Goal: Information Seeking & Learning: Learn about a topic

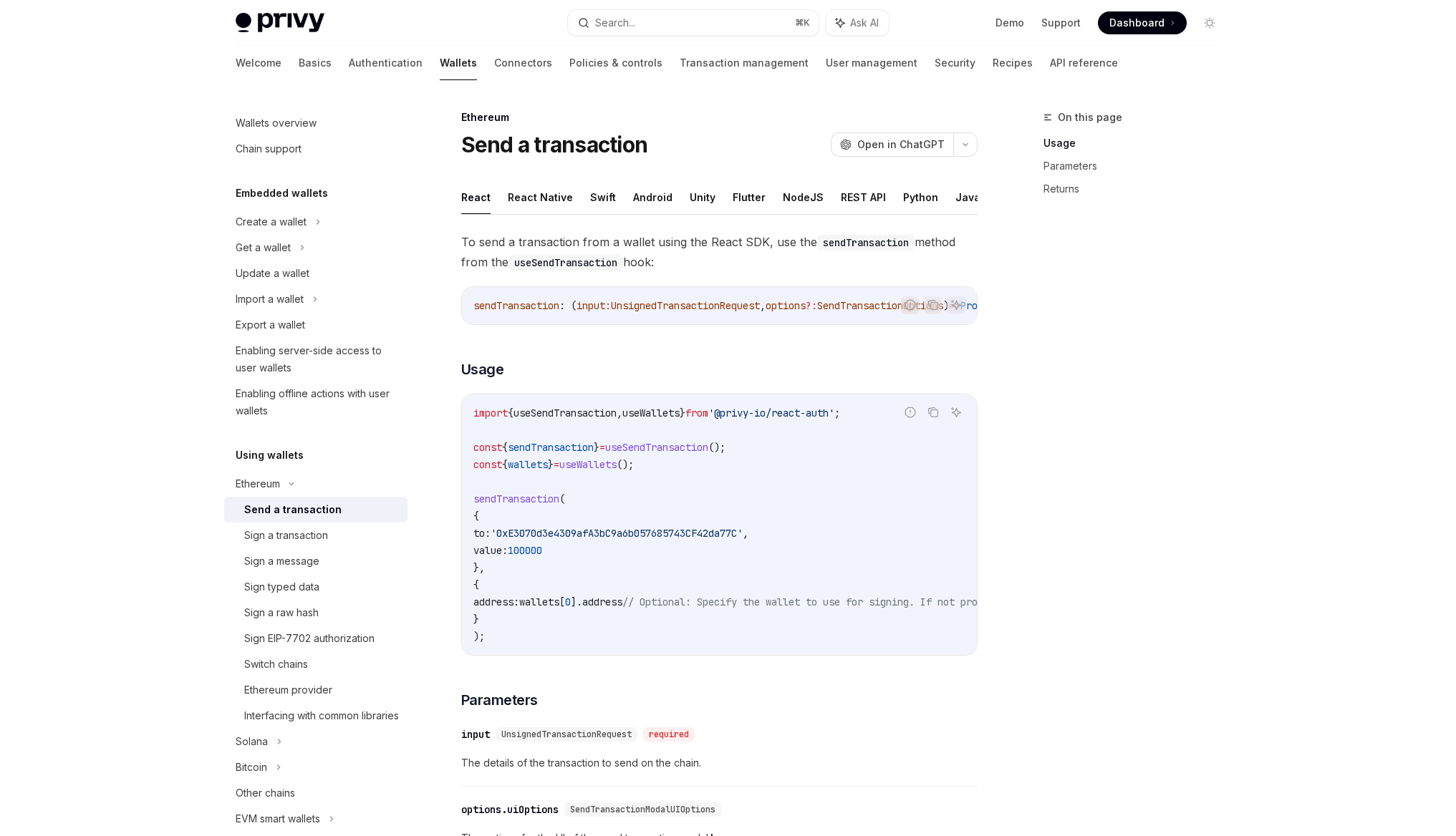
click at [165, 383] on div "Privy Docs home page Search... ⌘ K Ask AI Demo Support Dashboard Dashboard Sear…" at bounding box center [728, 753] width 1456 height 1507
click at [348, 68] on link "Authentication" at bounding box center [385, 63] width 74 height 35
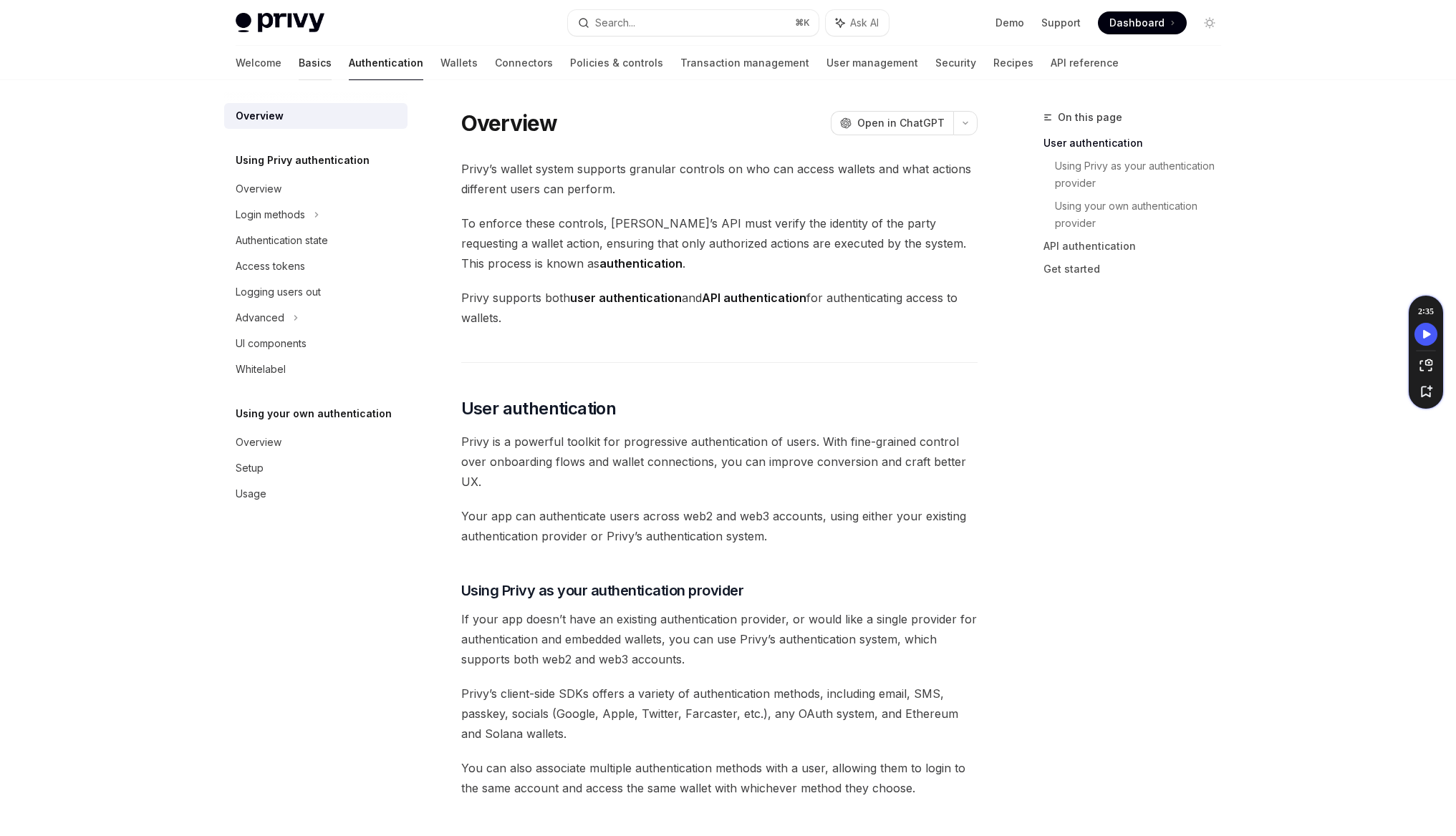
click at [299, 69] on link "Basics" at bounding box center [315, 63] width 33 height 35
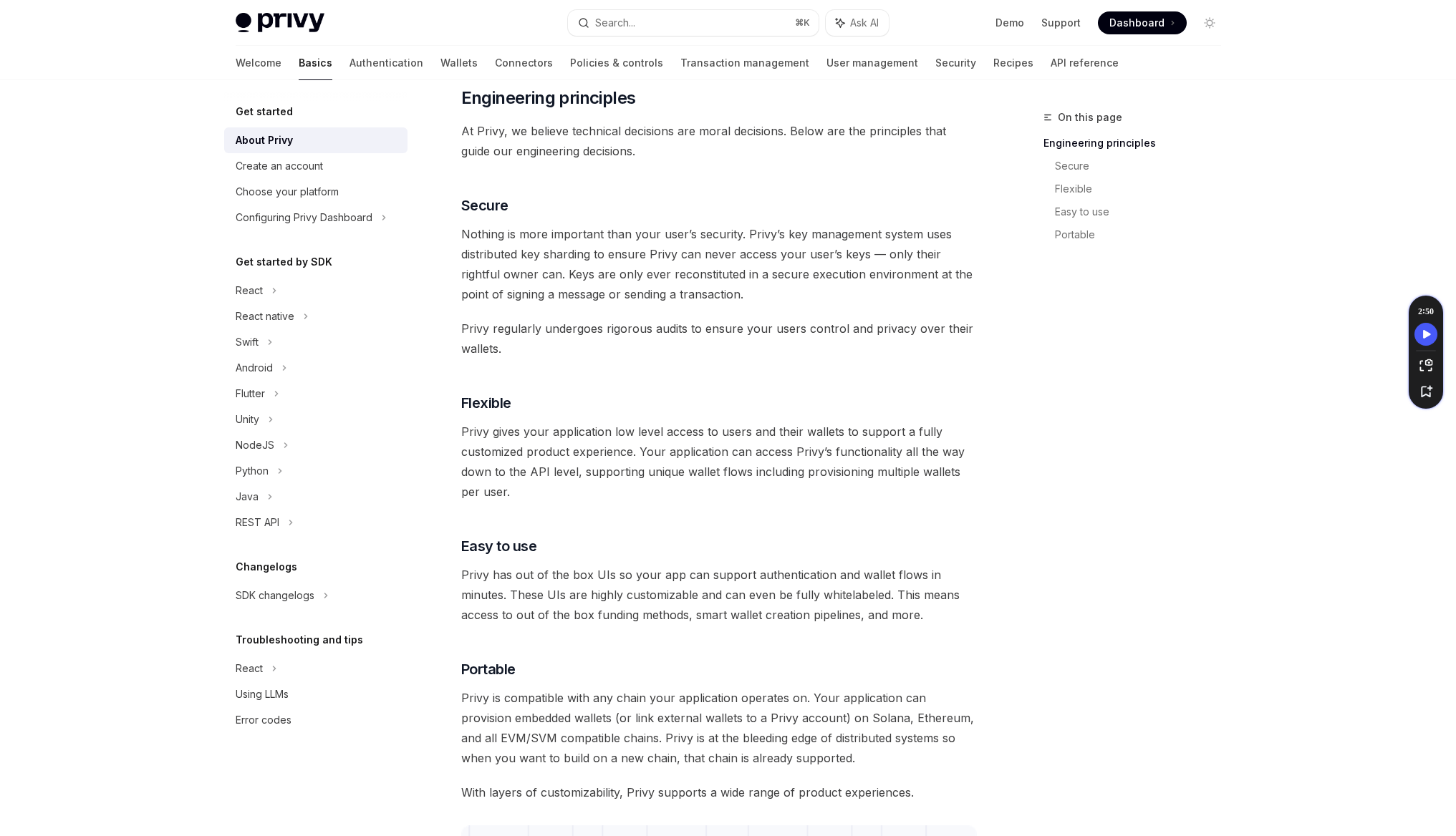
scroll to position [465, 0]
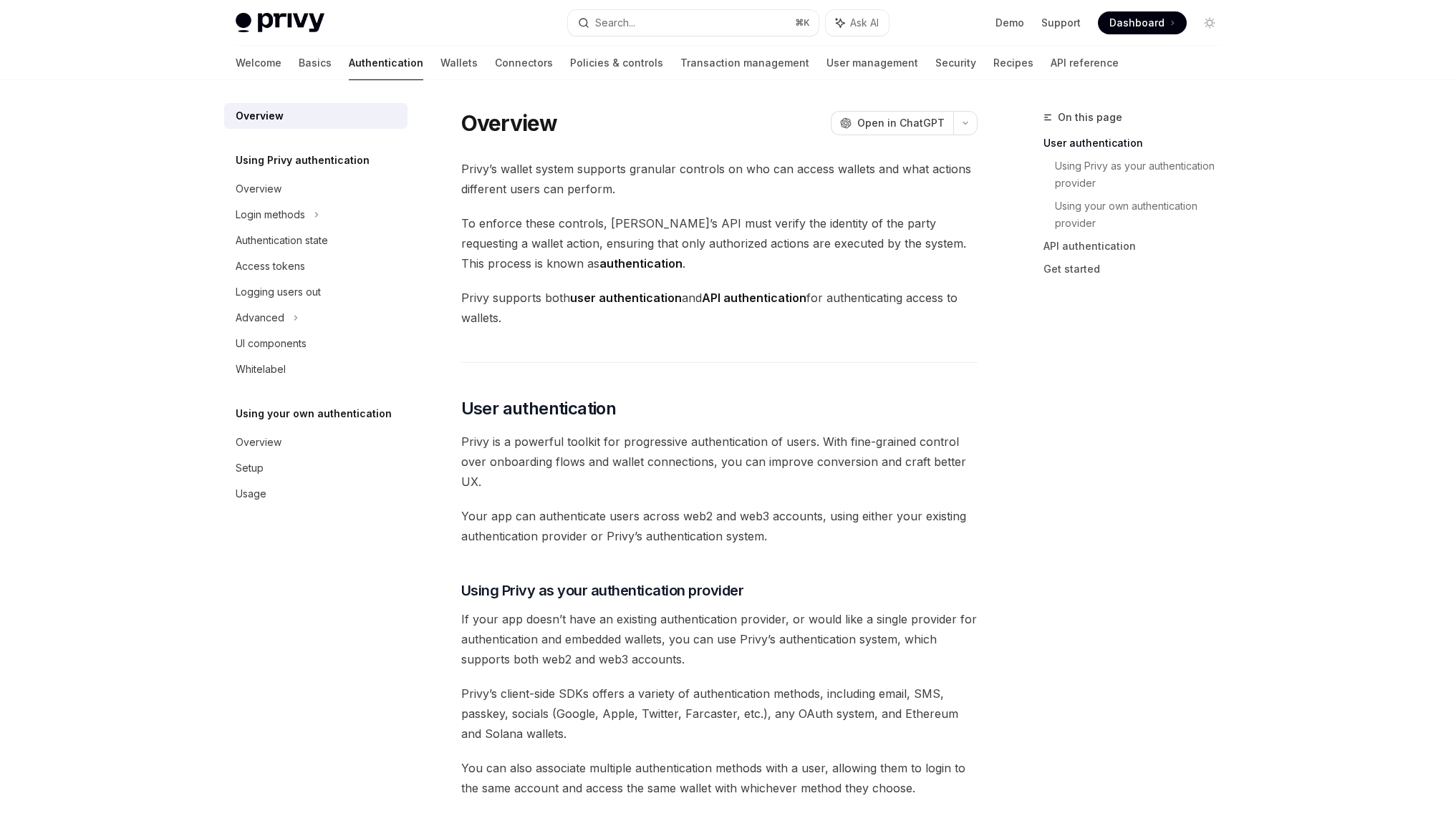
type textarea "*"
